Goal: Transaction & Acquisition: Purchase product/service

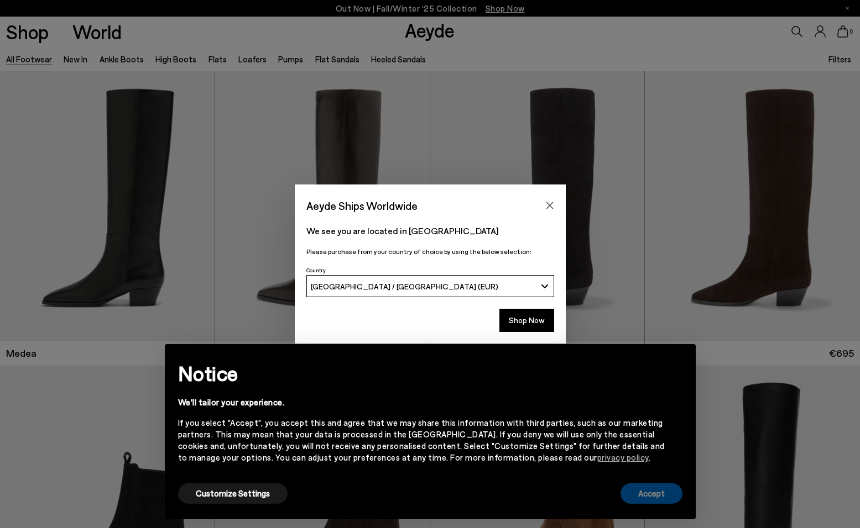
click at [652, 499] on button "Accept" at bounding box center [651, 494] width 62 height 20
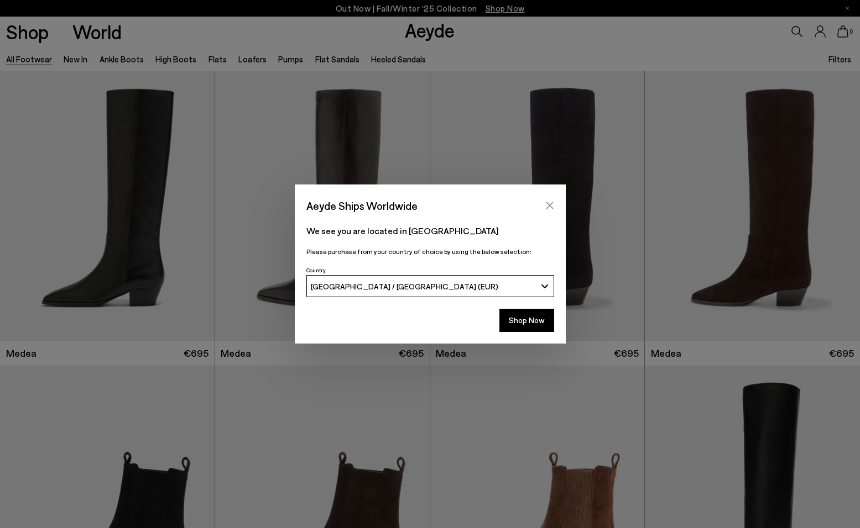
click at [550, 205] on icon "Close" at bounding box center [549, 205] width 7 height 7
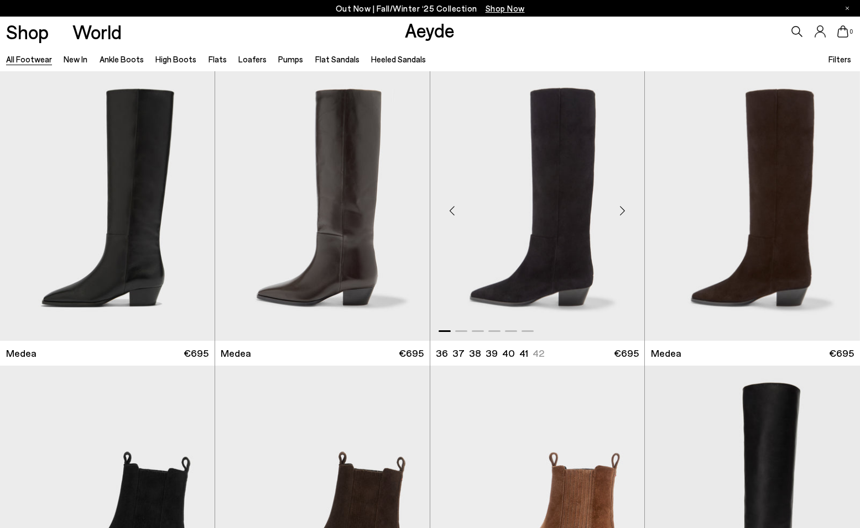
click at [555, 197] on img "1 / 6" at bounding box center [537, 205] width 214 height 269
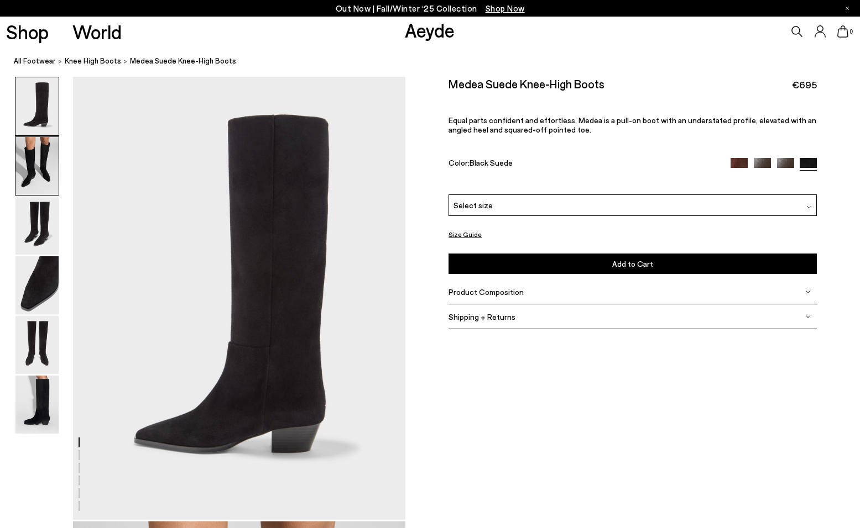
click at [45, 153] on img at bounding box center [36, 166] width 43 height 58
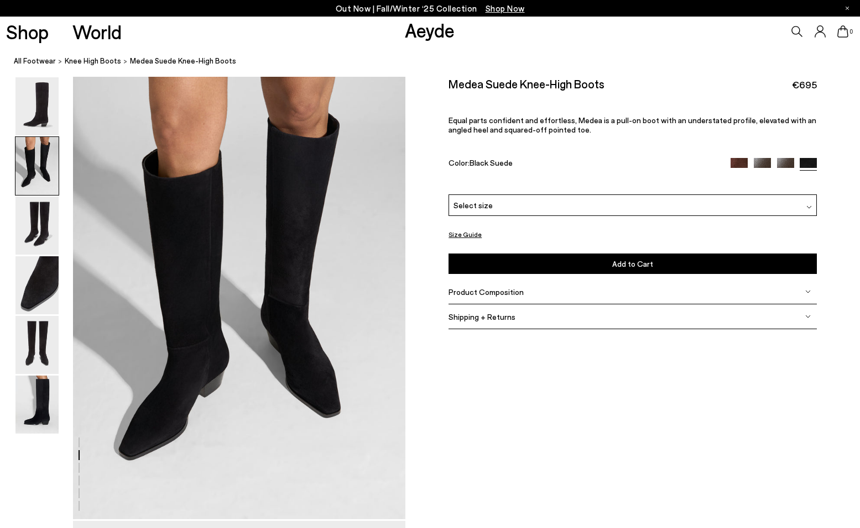
scroll to position [446, 0]
click at [46, 210] on img at bounding box center [36, 226] width 43 height 58
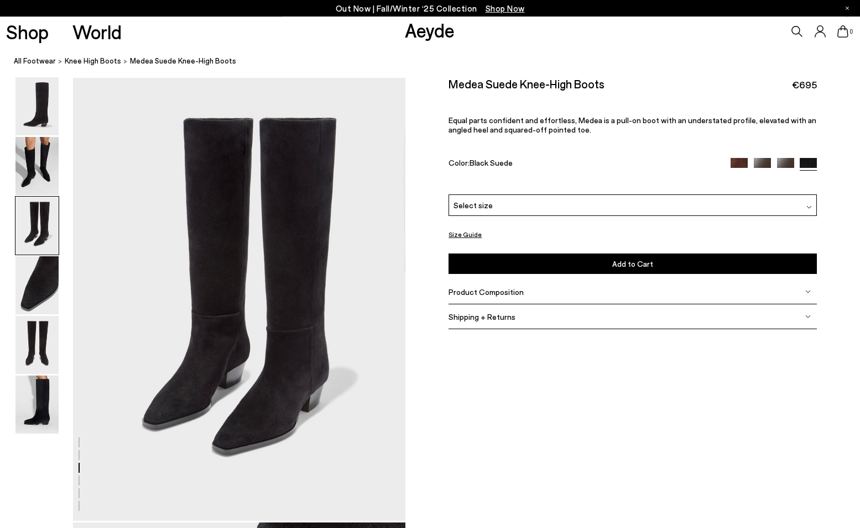
scroll to position [891, 0]
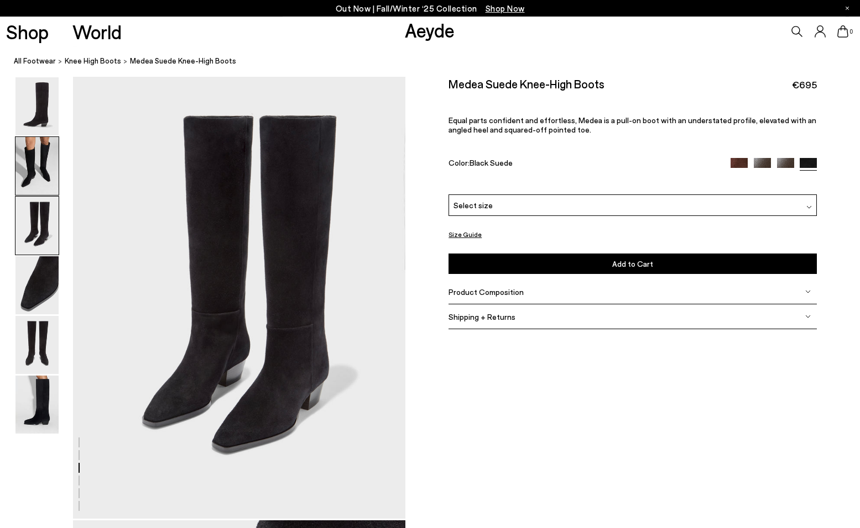
click at [46, 156] on img at bounding box center [36, 166] width 43 height 58
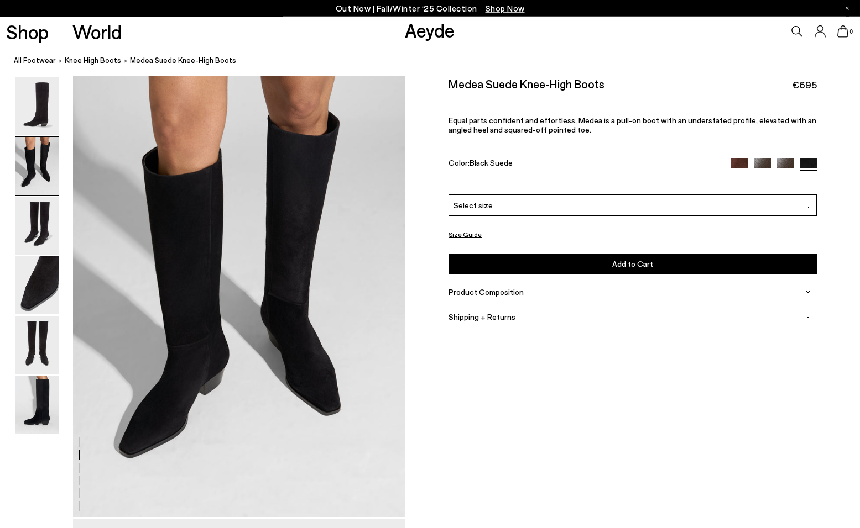
scroll to position [446, 0]
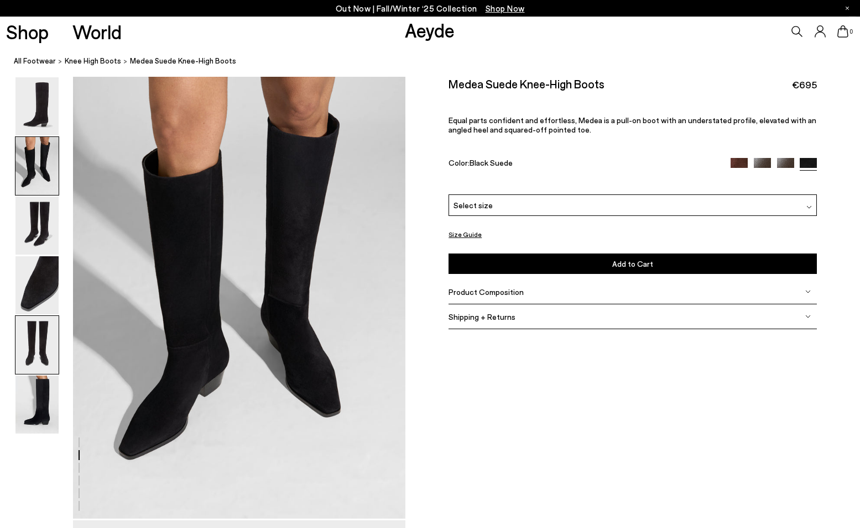
click at [46, 342] on img at bounding box center [36, 345] width 43 height 58
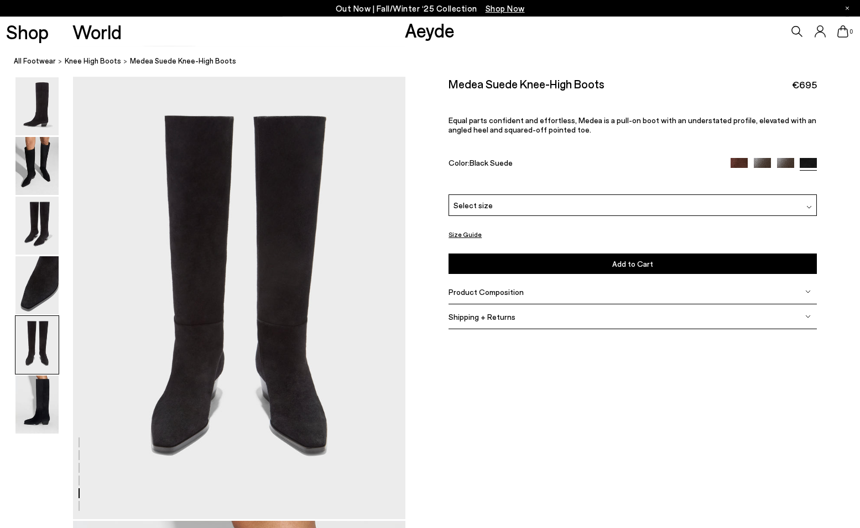
scroll to position [1781, 0]
